Goal: Task Accomplishment & Management: Use online tool/utility

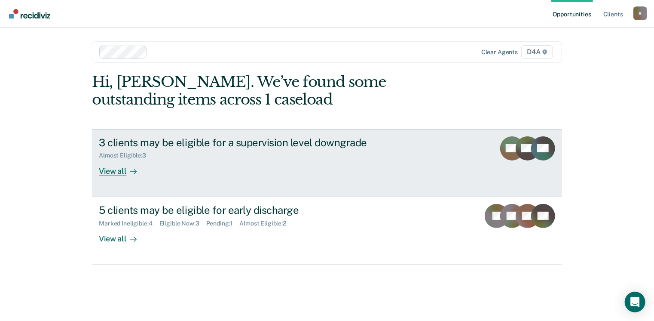
click at [125, 173] on div "View all" at bounding box center [123, 167] width 48 height 17
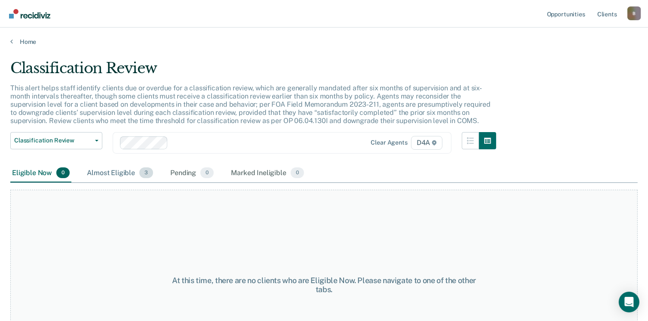
click at [105, 175] on div "Almost Eligible 3" at bounding box center [120, 173] width 70 height 19
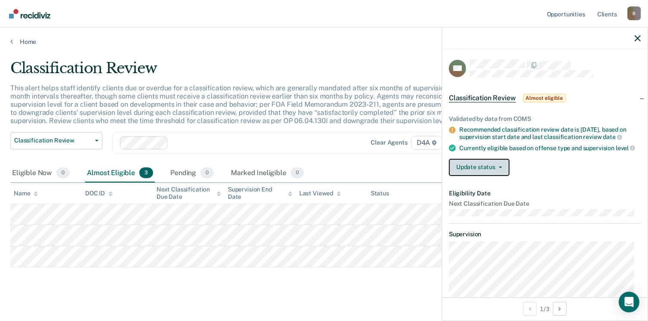
click at [492, 176] on button "Update status" at bounding box center [479, 167] width 61 height 17
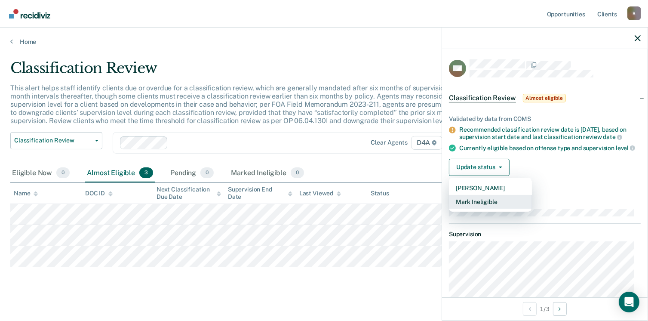
click at [488, 206] on button "Mark Ineligible" at bounding box center [490, 202] width 83 height 14
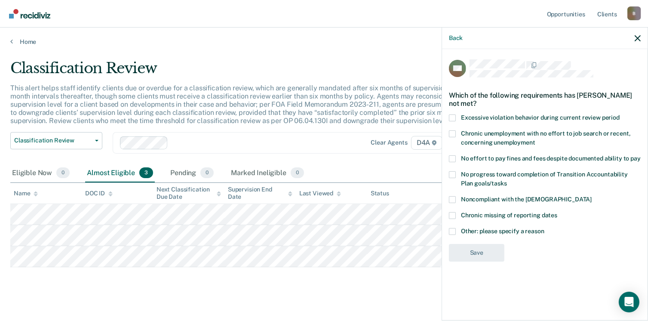
click at [451, 230] on span at bounding box center [452, 231] width 7 height 7
click at [544, 228] on input "Other: please specify a reason" at bounding box center [544, 228] width 0 height 0
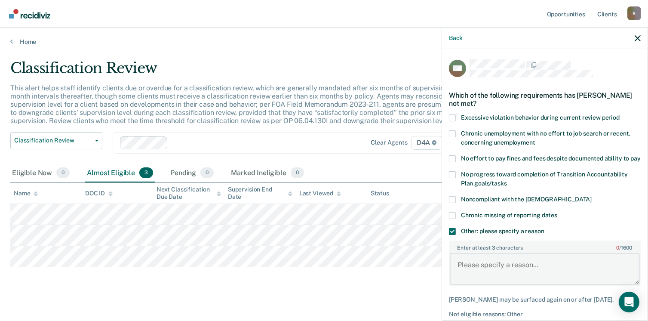
click at [494, 267] on textarea "Enter at least 3 characters 0 / 1600" at bounding box center [545, 269] width 190 height 32
type textarea "Completing Teen Challenge In patient treatment"
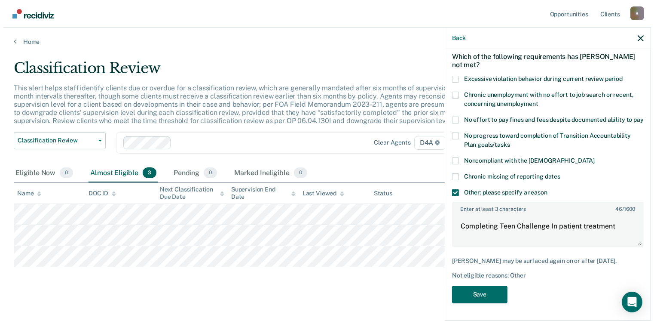
scroll to position [46, 0]
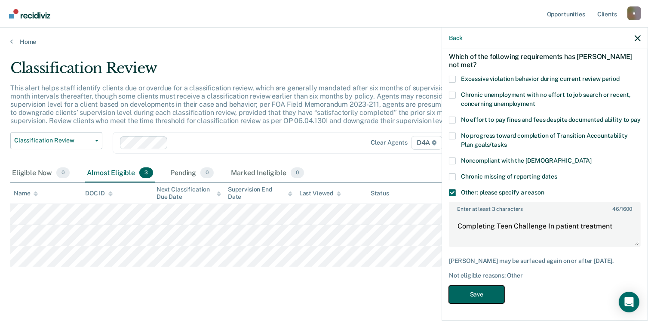
click at [456, 300] on button "Save" at bounding box center [476, 295] width 55 height 18
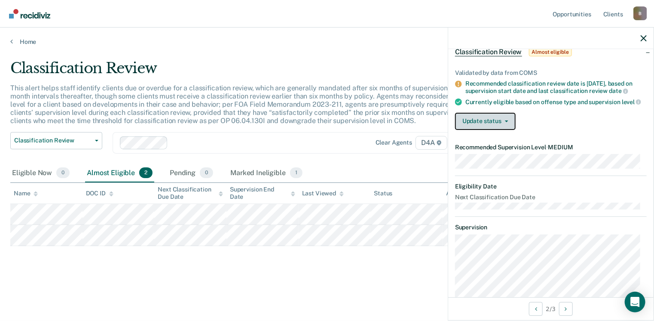
click at [498, 130] on button "Update status" at bounding box center [485, 121] width 61 height 17
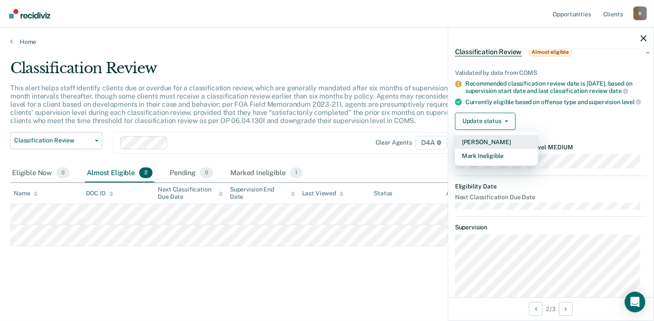
click at [511, 145] on button "[PERSON_NAME]" at bounding box center [496, 142] width 83 height 14
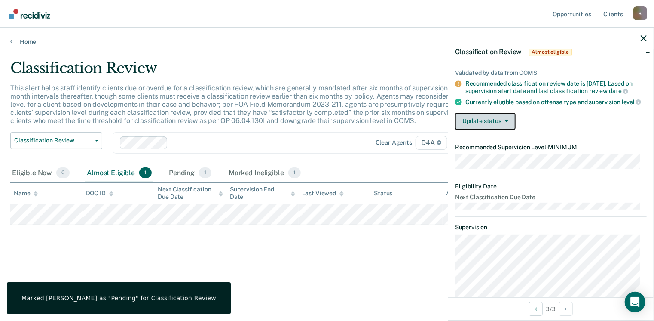
click at [485, 129] on button "Update status" at bounding box center [485, 121] width 61 height 17
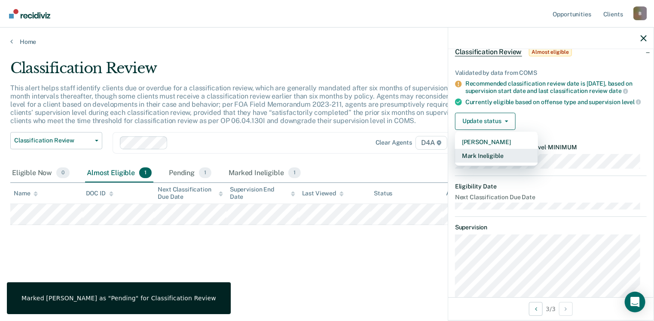
click at [487, 163] on button "Mark Ineligible" at bounding box center [496, 156] width 83 height 14
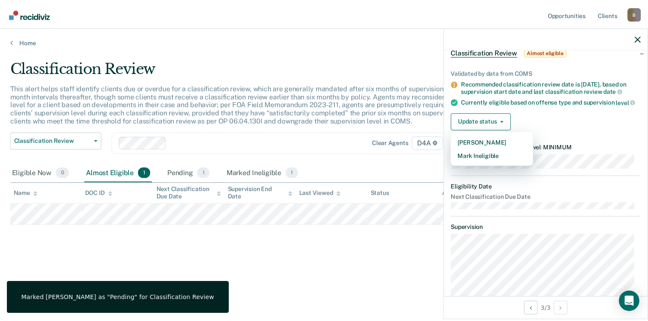
scroll to position [0, 0]
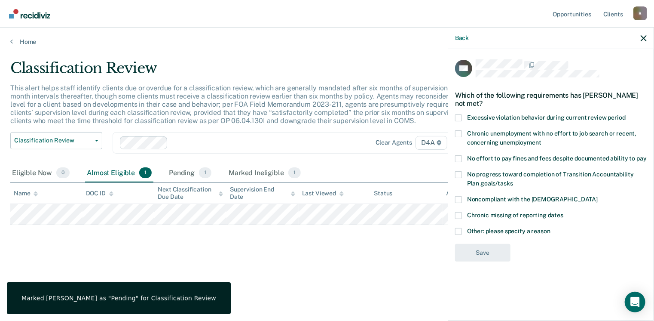
click at [460, 134] on span at bounding box center [458, 133] width 7 height 7
click at [542, 139] on input "Chronic unemployment with no effort to job search or recent, concerning unemplo…" at bounding box center [542, 139] width 0 height 0
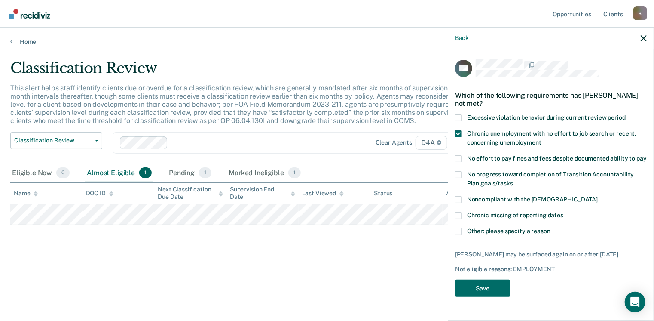
click at [459, 172] on span at bounding box center [458, 174] width 7 height 7
click at [513, 180] on input "No progress toward completion of Transition Accountability Plan goals/tasks" at bounding box center [513, 180] width 0 height 0
click at [458, 197] on span at bounding box center [458, 199] width 7 height 7
click at [598, 196] on input "Noncompliant with the [DEMOGRAPHIC_DATA]" at bounding box center [598, 196] width 0 height 0
click at [476, 287] on button "Save" at bounding box center [482, 289] width 55 height 18
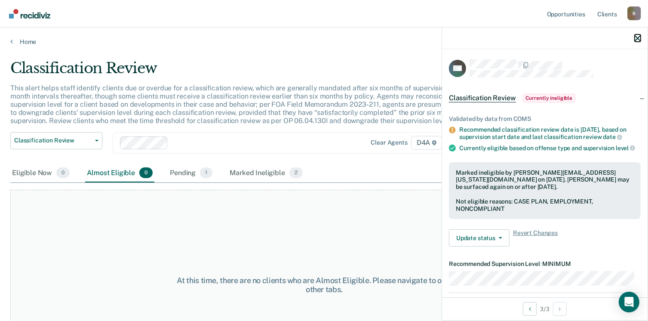
click at [635, 37] on icon "button" at bounding box center [638, 38] width 6 height 6
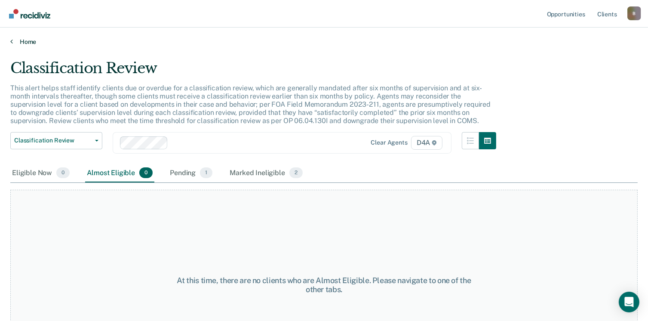
click at [26, 40] on link "Home" at bounding box center [323, 42] width 627 height 8
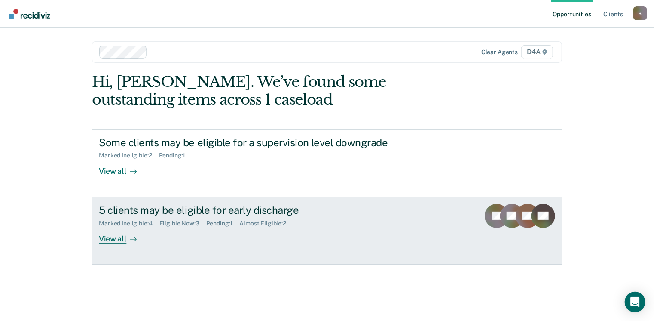
click at [109, 238] on div "View all" at bounding box center [123, 235] width 48 height 17
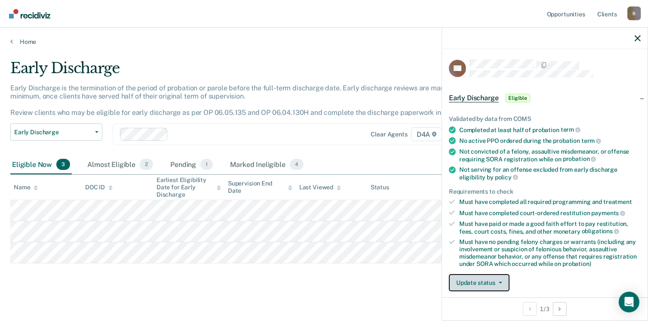
click at [476, 281] on button "Update status" at bounding box center [479, 282] width 61 height 17
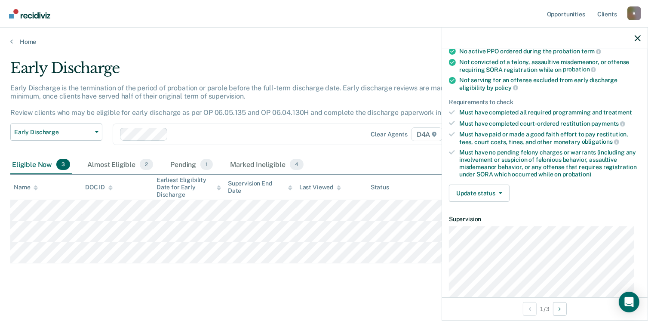
scroll to position [118, 0]
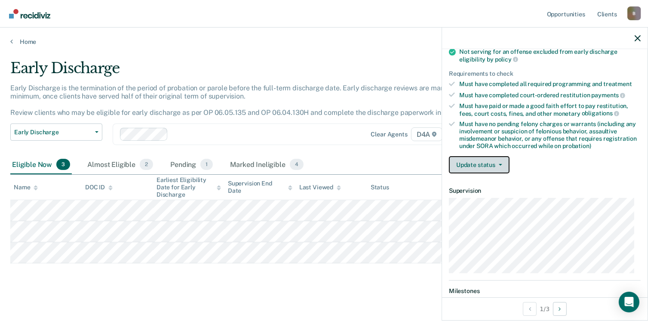
click at [504, 163] on button "Update status" at bounding box center [479, 164] width 61 height 17
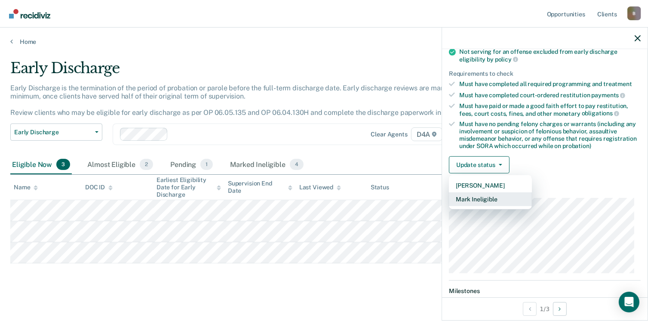
click at [497, 193] on button "Mark Ineligible" at bounding box center [490, 199] width 83 height 14
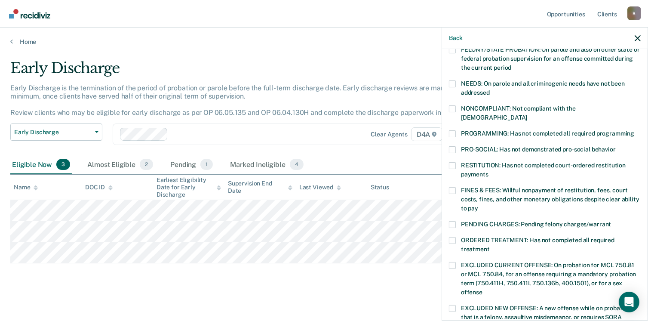
click at [452, 107] on span at bounding box center [452, 108] width 7 height 7
click at [527, 114] on input "NONCOMPLIANT: Not compliant with the [DEMOGRAPHIC_DATA]" at bounding box center [527, 114] width 0 height 0
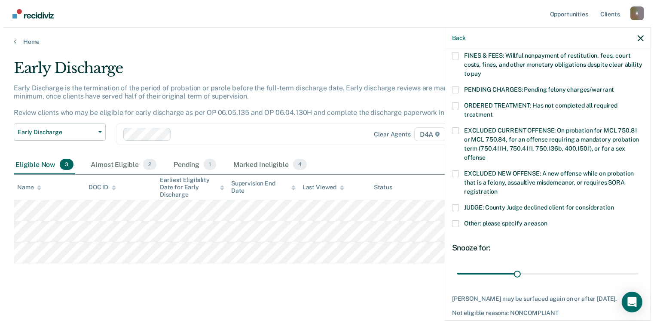
scroll to position [287, 0]
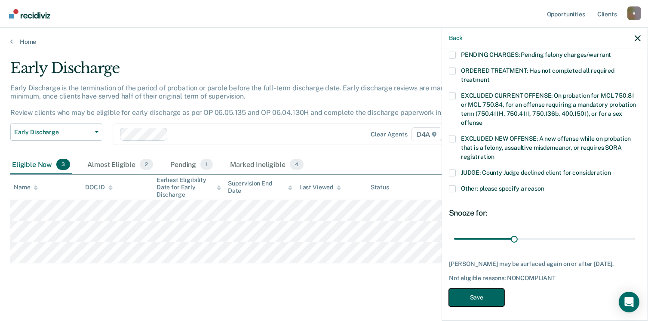
click at [456, 289] on button "Save" at bounding box center [476, 298] width 55 height 18
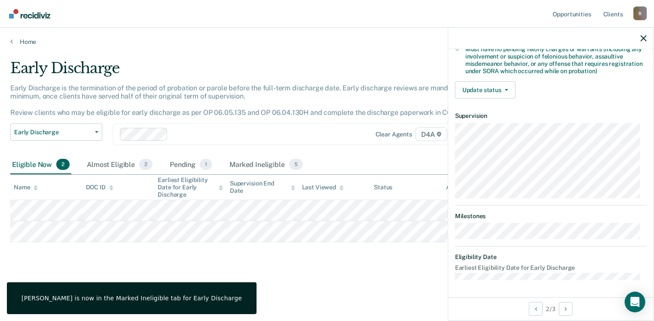
scroll to position [181, 0]
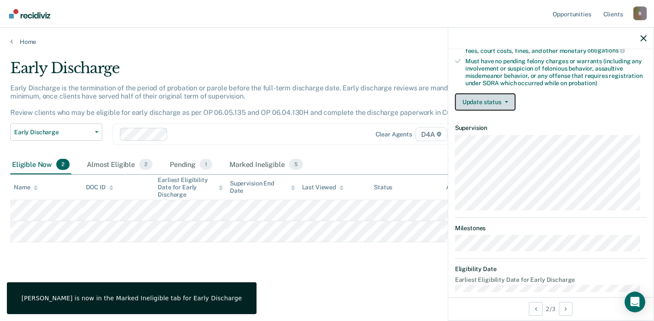
click at [489, 100] on button "Update status" at bounding box center [485, 101] width 61 height 17
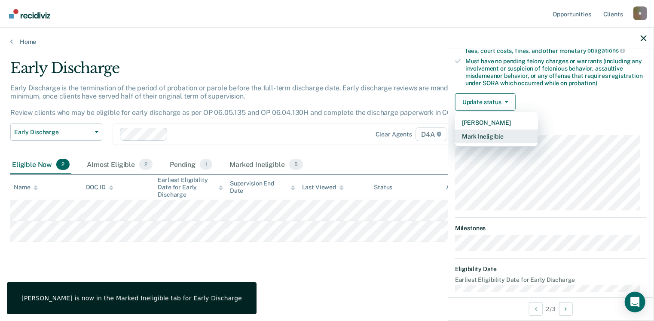
click at [491, 134] on button "Mark Ineligible" at bounding box center [496, 136] width 83 height 14
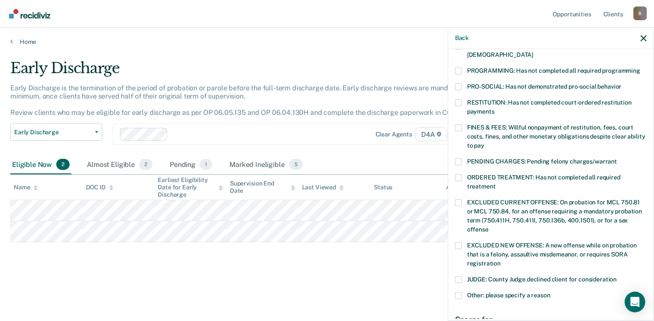
click at [453, 171] on div "KR Which of the following requirements has [PERSON_NAME] not met? [MEDICAL_DATA…" at bounding box center [551, 184] width 206 height 270
click at [463, 174] on label "ORDERED TREATMENT: Has not completed all required treatment" at bounding box center [551, 183] width 192 height 18
click at [496, 183] on input "ORDERED TREATMENT: Has not completed all required treatment" at bounding box center [496, 183] width 0 height 0
click at [458, 242] on span at bounding box center [458, 245] width 7 height 7
click at [501, 260] on input "EXCLUDED NEW OFFENSE: A new offense while on probation that is a felony, assaul…" at bounding box center [501, 260] width 0 height 0
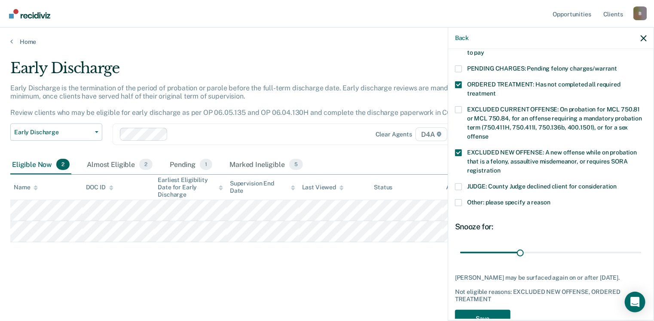
scroll to position [287, 0]
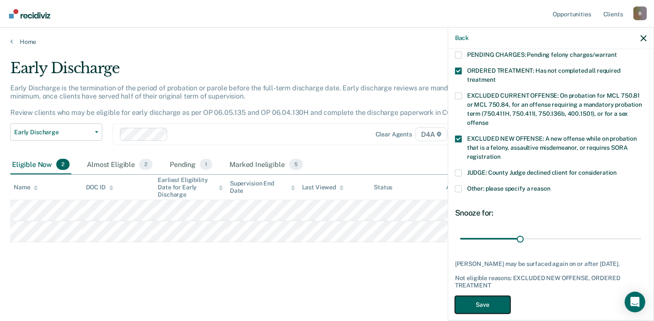
click at [472, 296] on button "Save" at bounding box center [482, 305] width 55 height 18
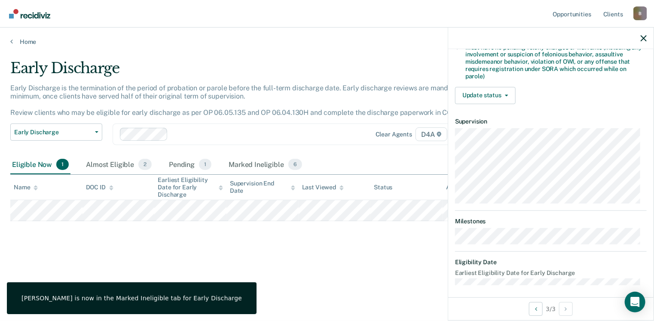
scroll to position [261, 0]
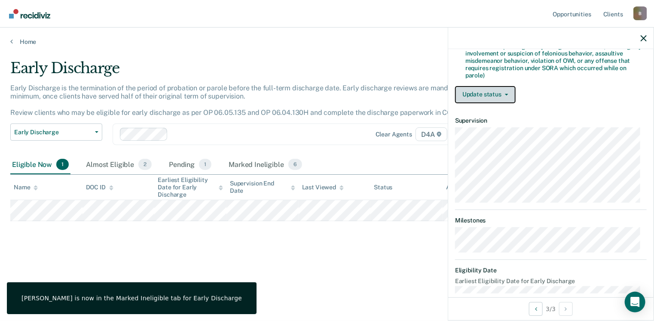
click at [502, 88] on button "Update status" at bounding box center [485, 94] width 61 height 17
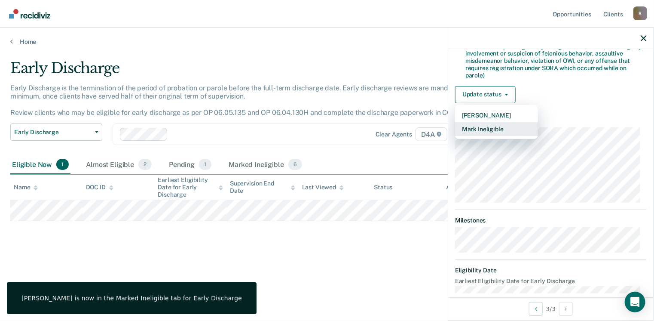
click at [495, 126] on button "Mark Ineligible" at bounding box center [496, 129] width 83 height 14
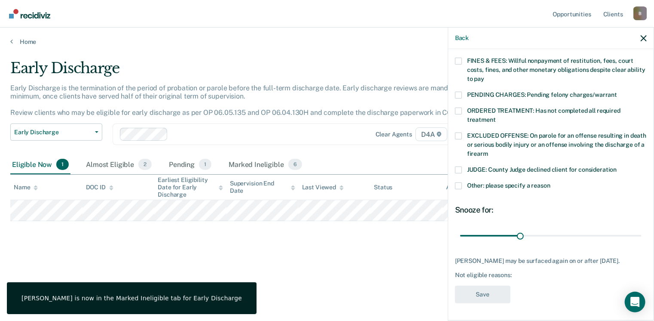
scroll to position [237, 0]
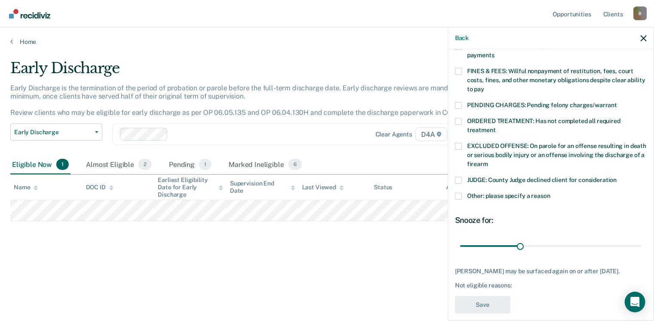
click at [456, 107] on div "PENDING CHARGES: Pending felony charges/warrant" at bounding box center [551, 110] width 192 height 16
click at [461, 118] on span at bounding box center [458, 121] width 7 height 7
click at [496, 127] on input "ORDERED TREATMENT: Has not completed all required treatment" at bounding box center [496, 127] width 0 height 0
click at [478, 296] on button "Save" at bounding box center [482, 305] width 55 height 18
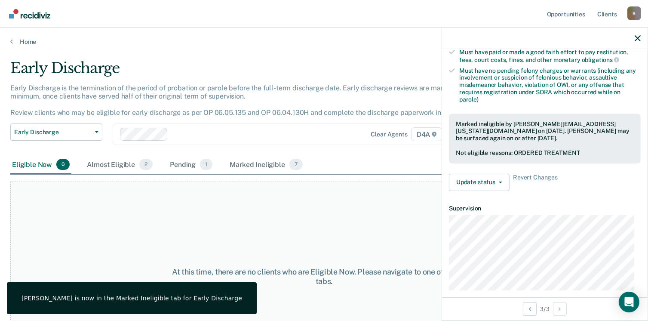
click at [642, 38] on div at bounding box center [545, 39] width 206 height 22
click at [639, 38] on icon "button" at bounding box center [638, 38] width 6 height 6
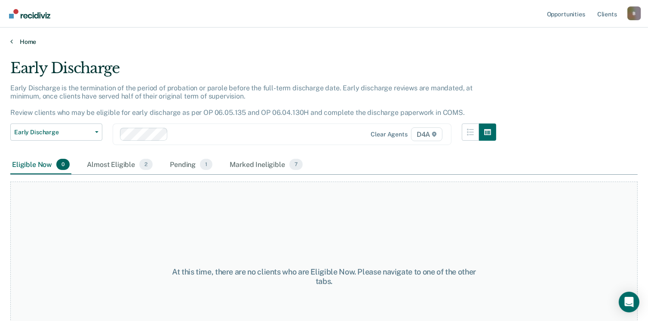
click at [21, 43] on link "Home" at bounding box center [323, 42] width 627 height 8
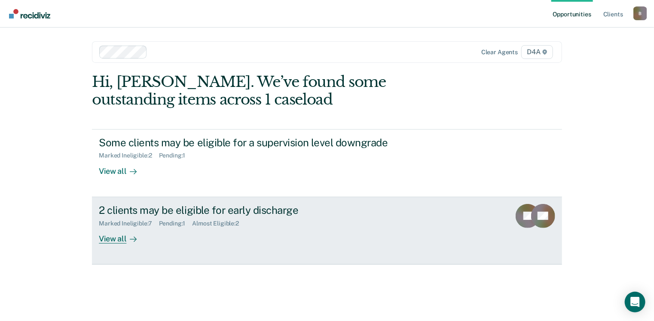
click at [113, 234] on div "View all" at bounding box center [123, 235] width 48 height 17
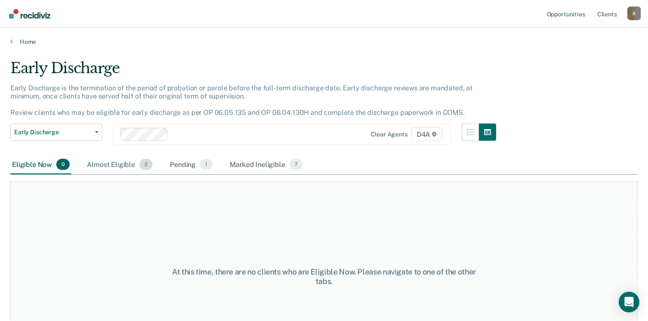
click at [115, 163] on div "Almost Eligible 2" at bounding box center [119, 164] width 69 height 19
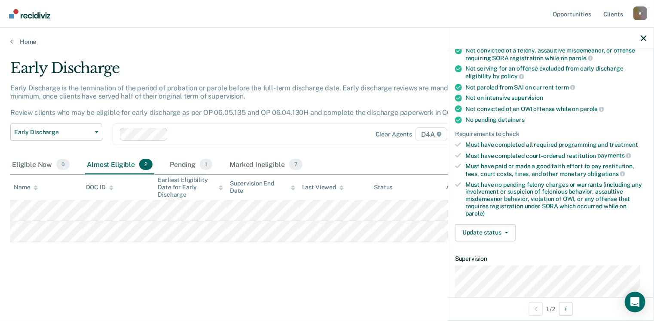
scroll to position [122, 0]
click at [507, 233] on icon "button" at bounding box center [506, 234] width 3 height 2
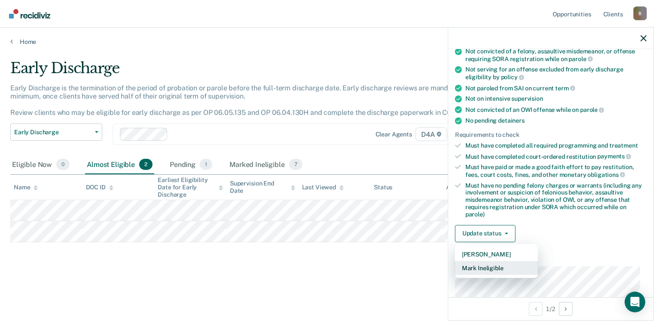
click at [501, 261] on button "Mark Ineligible" at bounding box center [496, 268] width 83 height 14
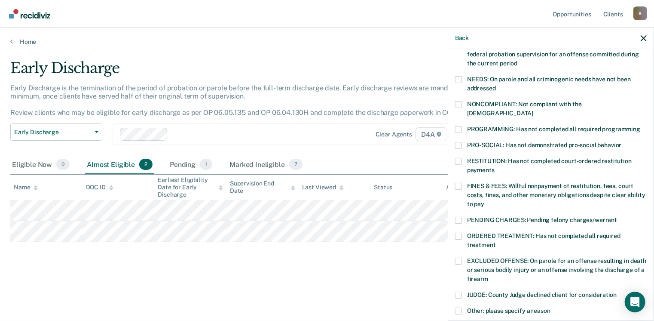
click at [461, 126] on span at bounding box center [458, 129] width 7 height 7
click at [641, 126] on input "PROGRAMMING: Has not completed all required programming" at bounding box center [641, 126] width 0 height 0
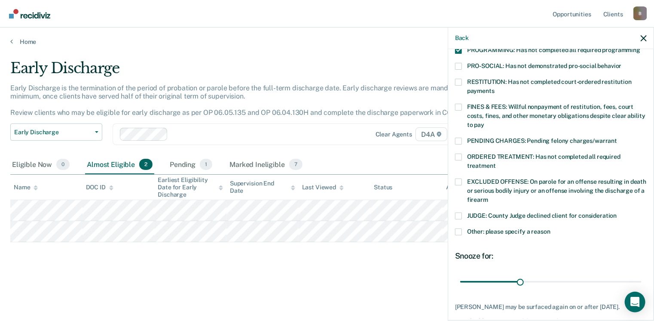
scroll to position [237, 0]
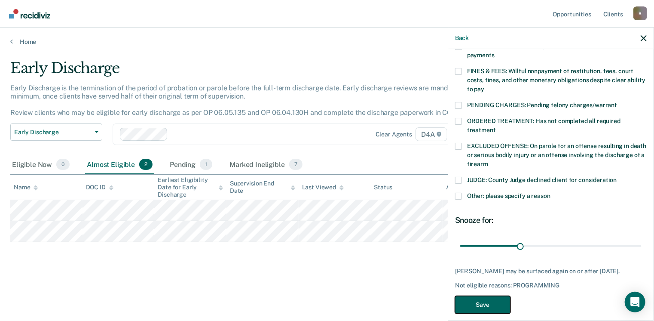
click at [469, 297] on button "Save" at bounding box center [482, 305] width 55 height 18
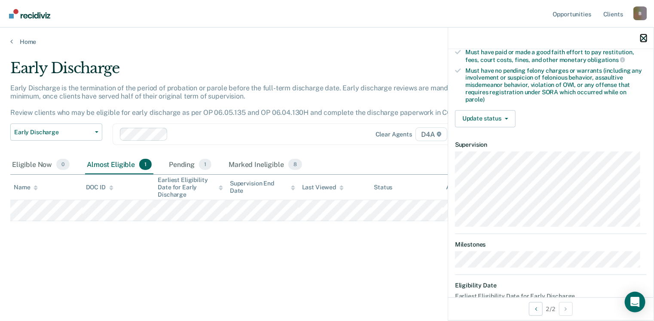
click at [643, 40] on icon "button" at bounding box center [644, 38] width 6 height 6
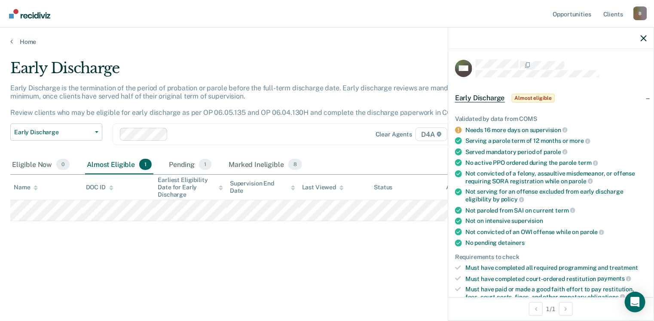
click at [381, 250] on div "Early Discharge Early Discharge is the termination of the period of probation o…" at bounding box center [327, 157] width 634 height 197
click at [643, 40] on icon "button" at bounding box center [644, 38] width 6 height 6
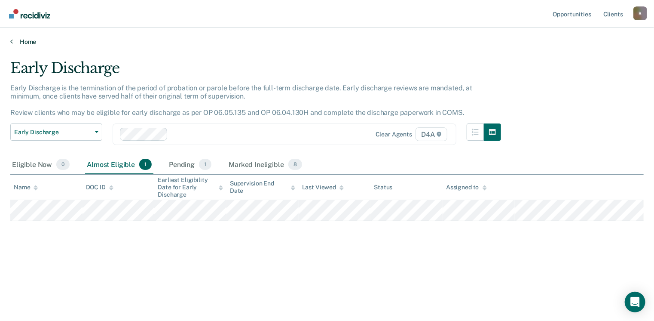
click at [22, 45] on link "Home" at bounding box center [327, 42] width 634 height 8
